Goal: Information Seeking & Learning: Learn about a topic

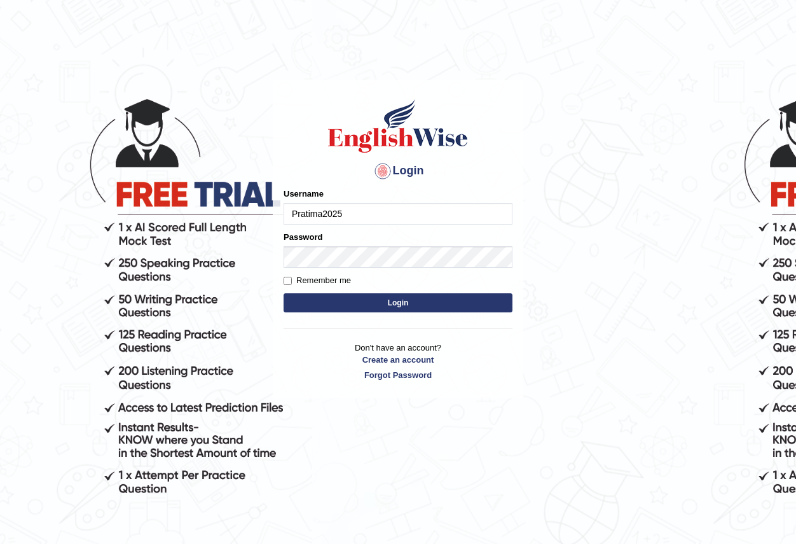
type input "Pratima2025"
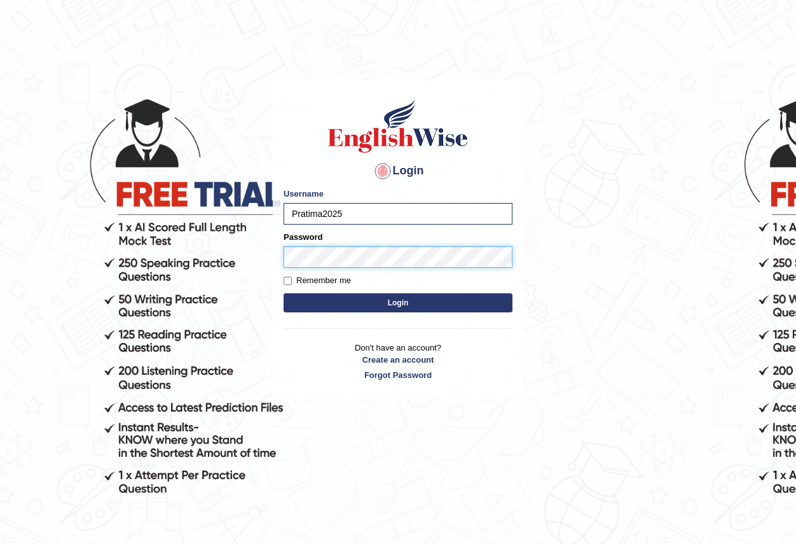
click at [284, 293] on button "Login" at bounding box center [398, 302] width 229 height 19
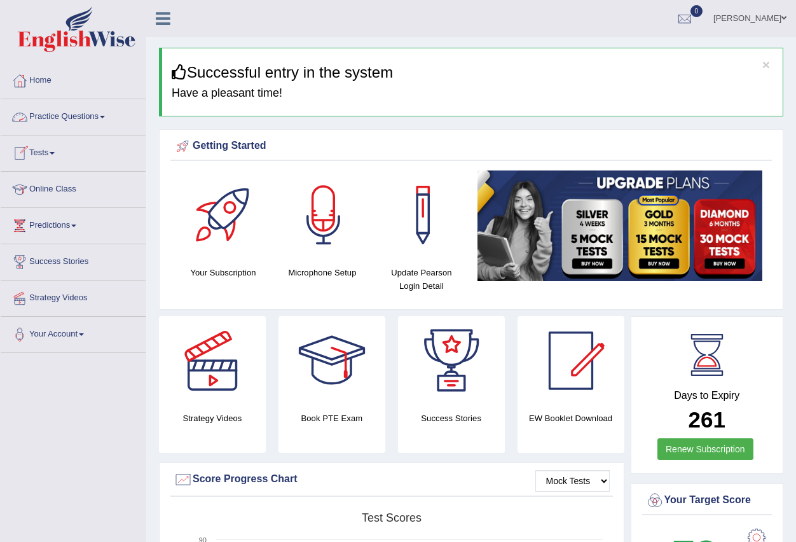
click at [95, 113] on link "Practice Questions" at bounding box center [73, 115] width 145 height 32
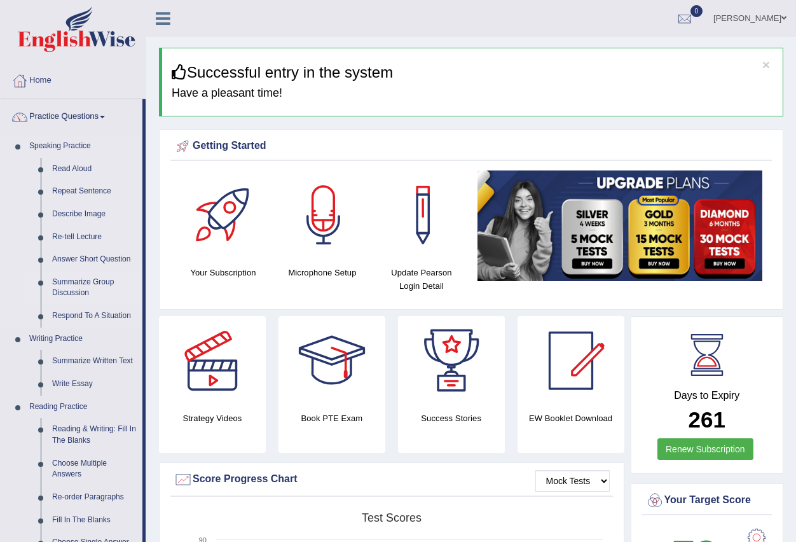
click at [87, 282] on link "Summarize Group Discussion" at bounding box center [94, 288] width 96 height 34
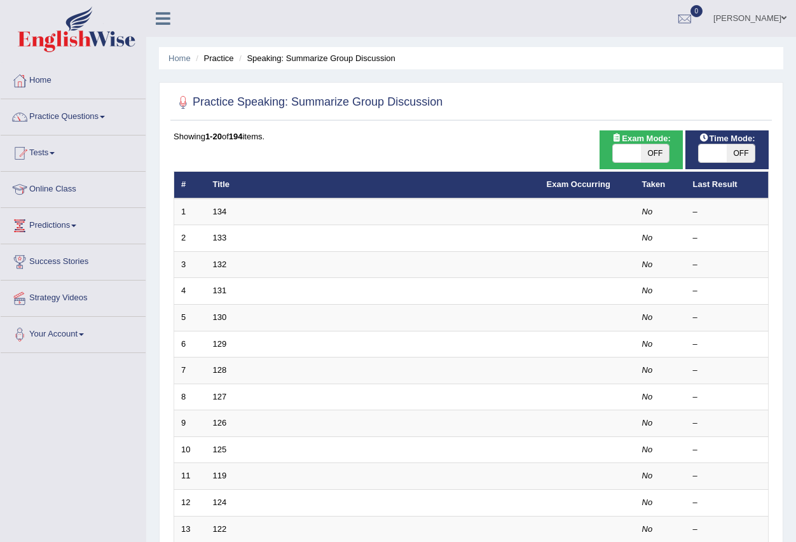
click at [230, 207] on td "134" at bounding box center [373, 211] width 334 height 27
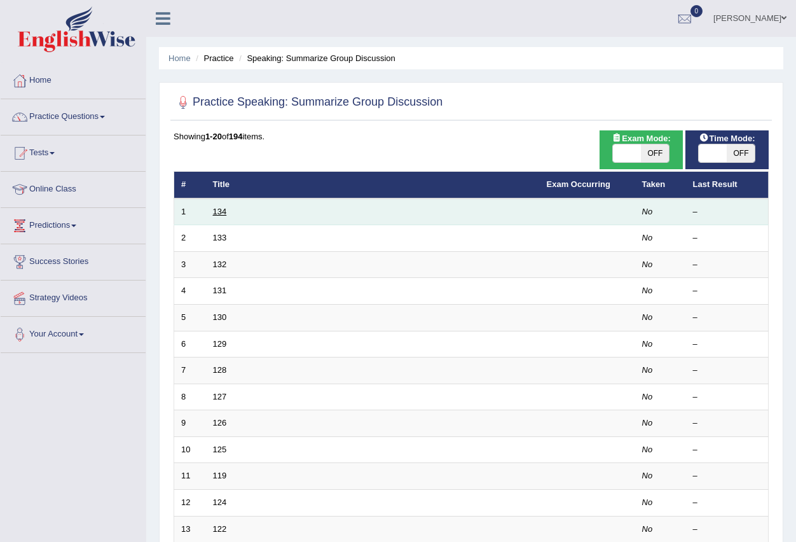
click at [223, 207] on link "134" at bounding box center [220, 212] width 14 height 10
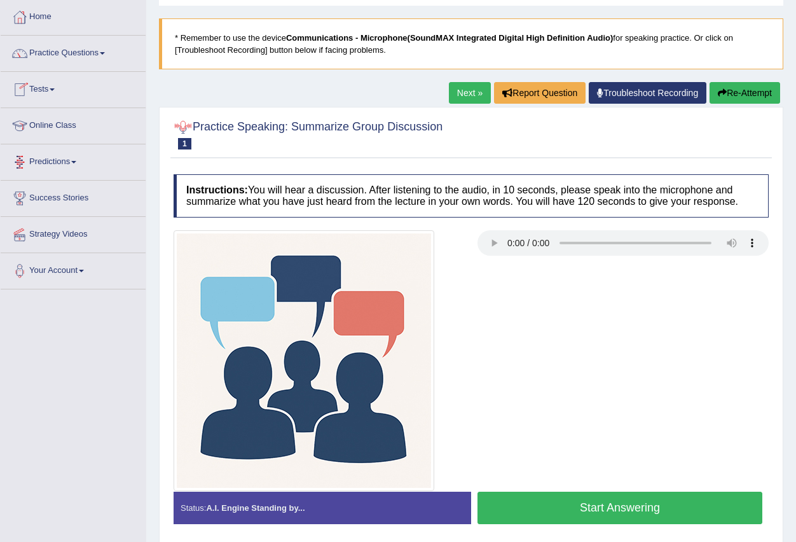
click at [542, 505] on button "Start Answering" at bounding box center [619, 507] width 285 height 32
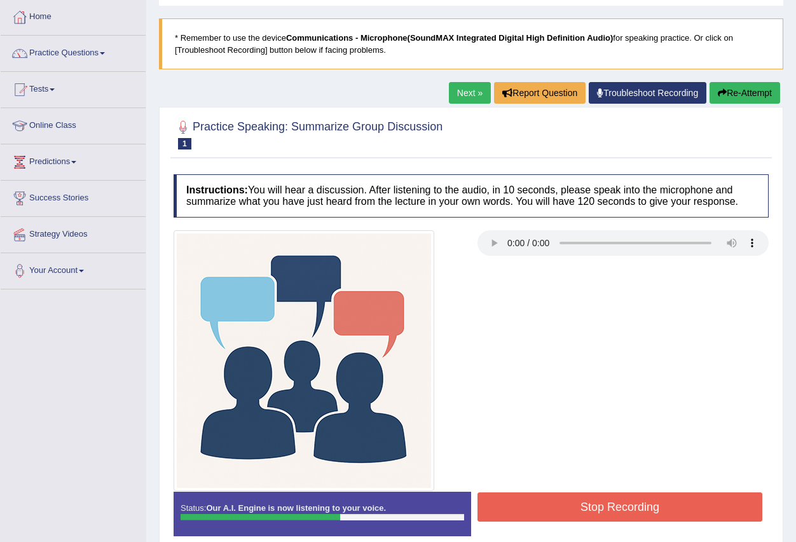
click at [561, 516] on button "Stop Recording" at bounding box center [619, 506] width 285 height 29
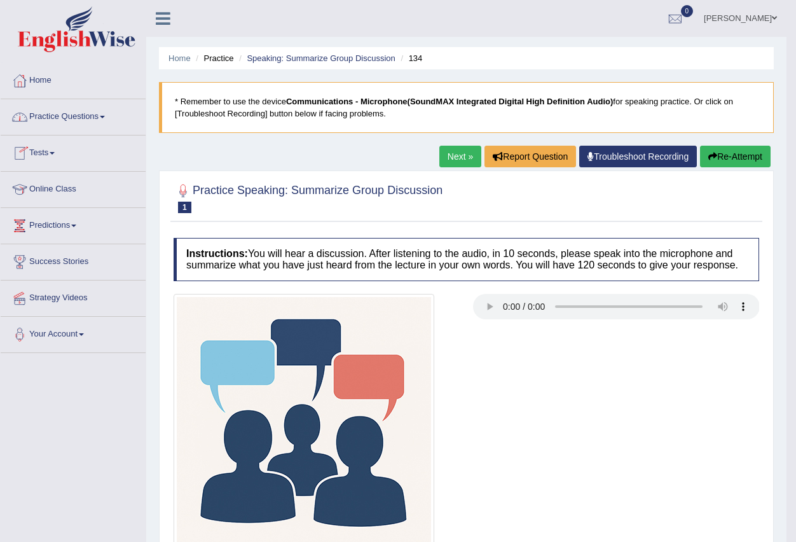
click at [111, 114] on link "Practice Questions" at bounding box center [73, 115] width 145 height 32
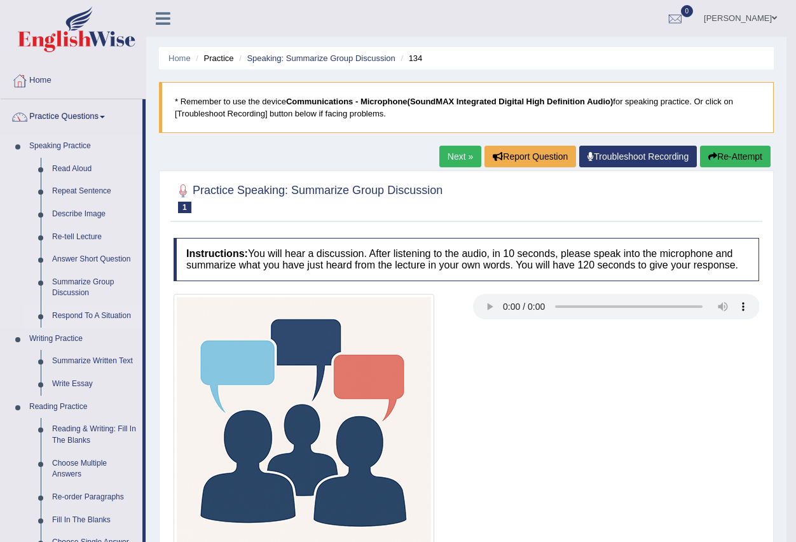
click at [90, 314] on link "Respond To A Situation" at bounding box center [94, 316] width 96 height 23
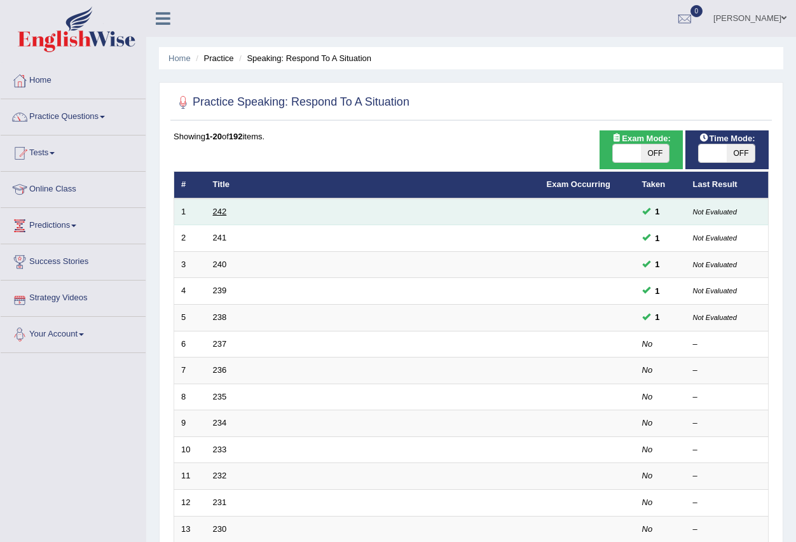
click at [219, 209] on link "242" at bounding box center [220, 212] width 14 height 10
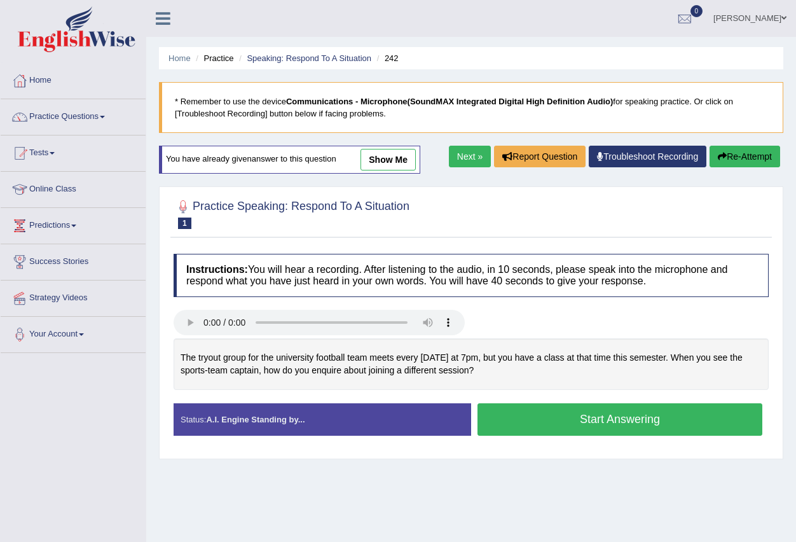
click at [560, 419] on button "Start Answering" at bounding box center [619, 419] width 285 height 32
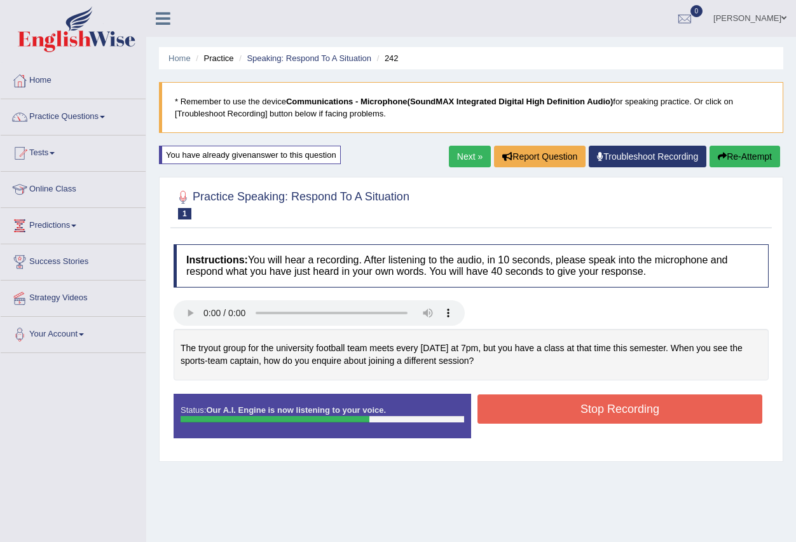
click at [547, 412] on button "Stop Recording" at bounding box center [619, 408] width 285 height 29
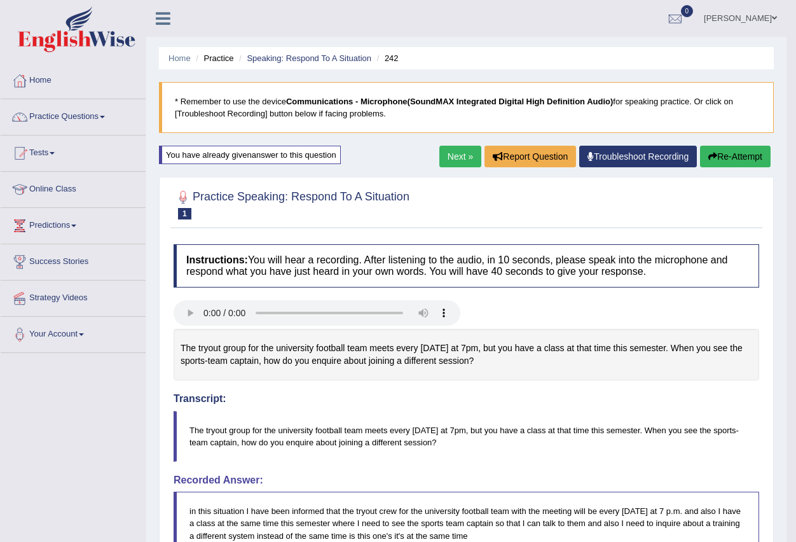
click at [734, 160] on button "Re-Attempt" at bounding box center [735, 157] width 71 height 22
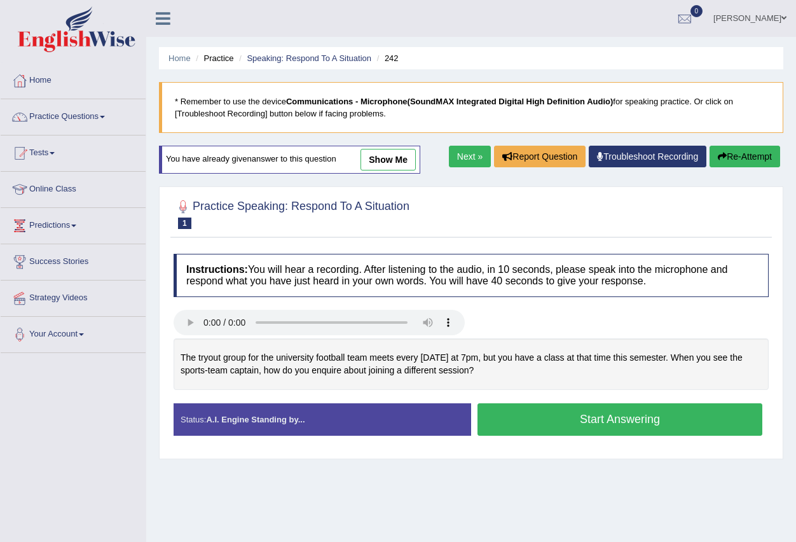
click at [549, 415] on button "Start Answering" at bounding box center [619, 419] width 285 height 32
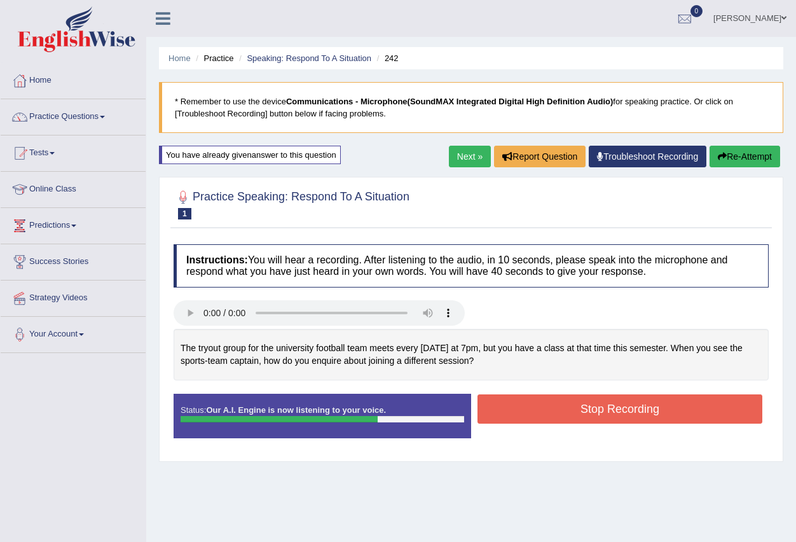
click at [516, 412] on button "Stop Recording" at bounding box center [619, 408] width 285 height 29
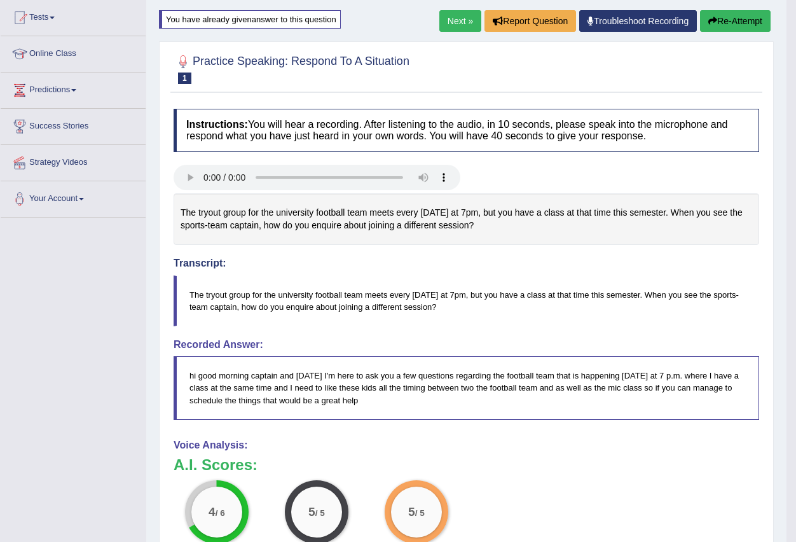
scroll to position [64, 0]
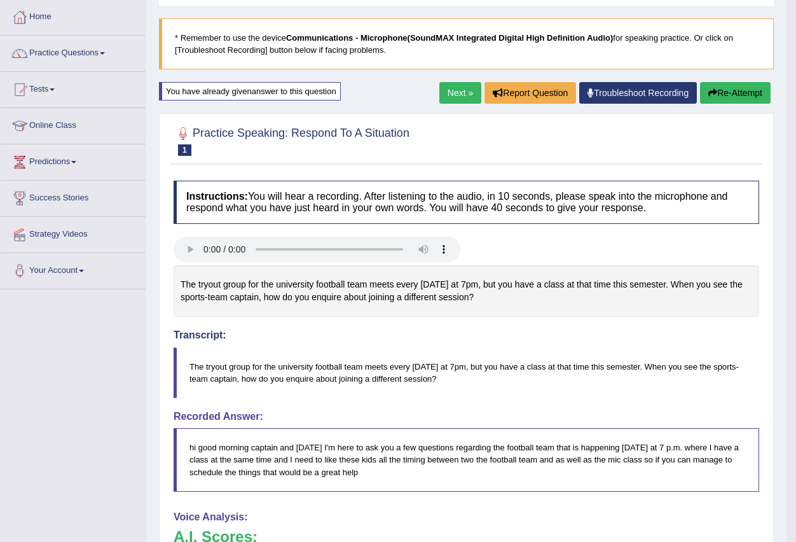
click at [462, 92] on link "Next »" at bounding box center [460, 93] width 42 height 22
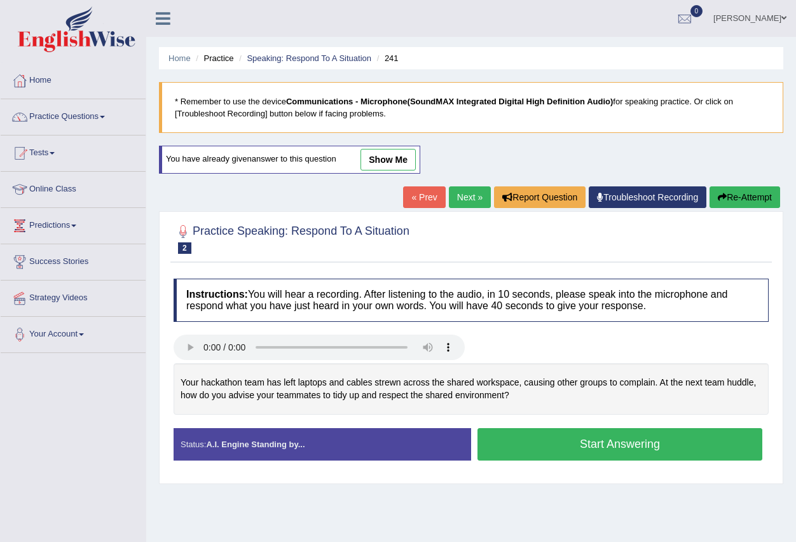
click at [571, 443] on button "Start Answering" at bounding box center [619, 444] width 285 height 32
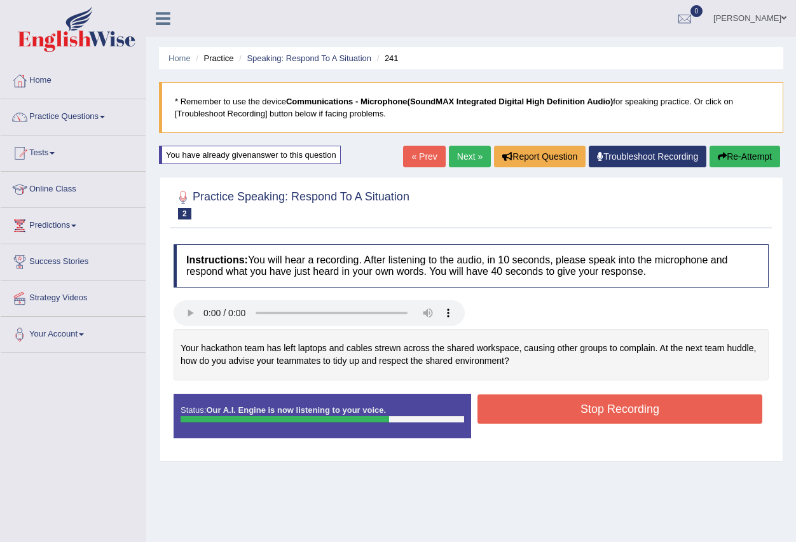
click at [574, 409] on button "Stop Recording" at bounding box center [619, 408] width 285 height 29
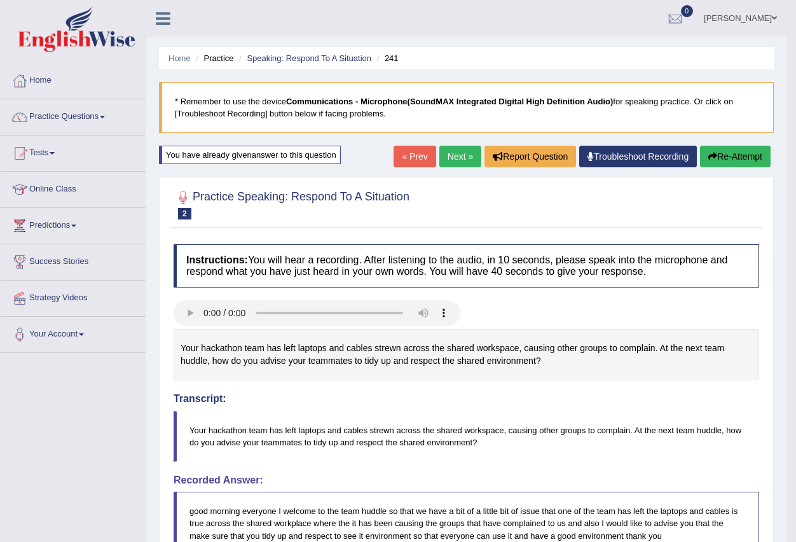
click at [759, 11] on link "[PERSON_NAME]" at bounding box center [740, 16] width 92 height 33
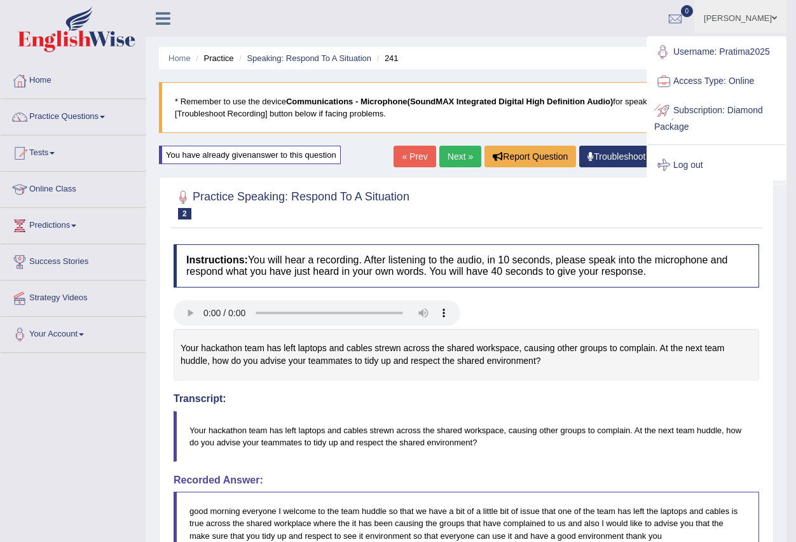
click at [673, 172] on div at bounding box center [663, 165] width 19 height 19
